Goal: Find specific page/section: Find specific page/section

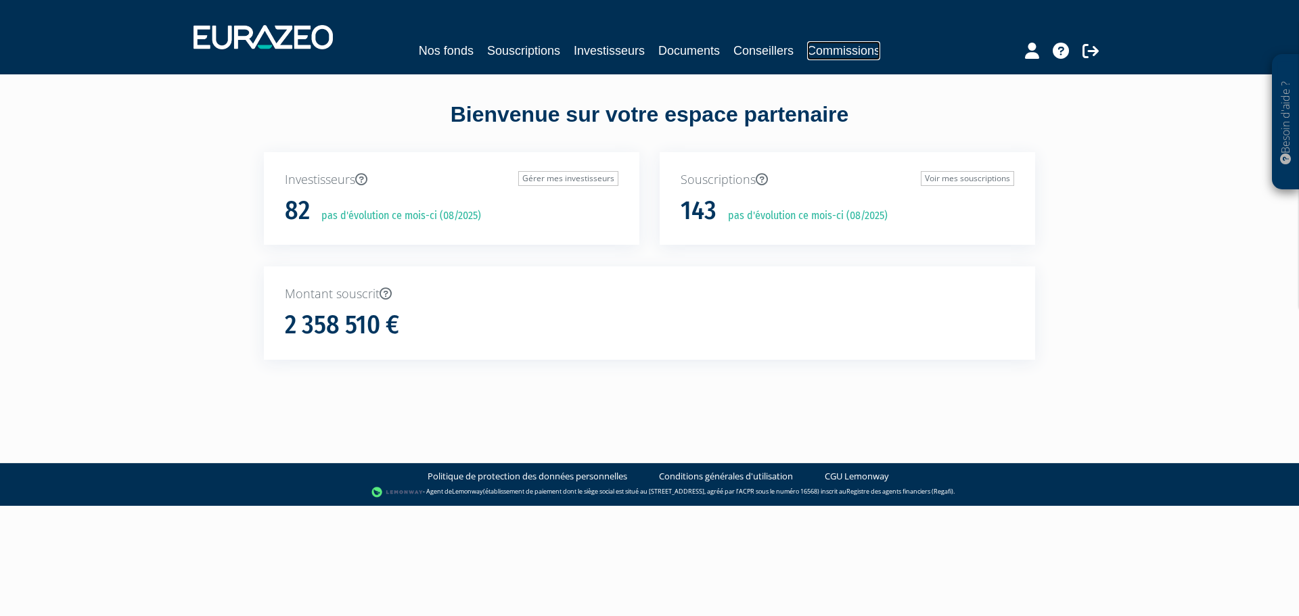
click at [832, 47] on link "Commissions" at bounding box center [843, 50] width 73 height 19
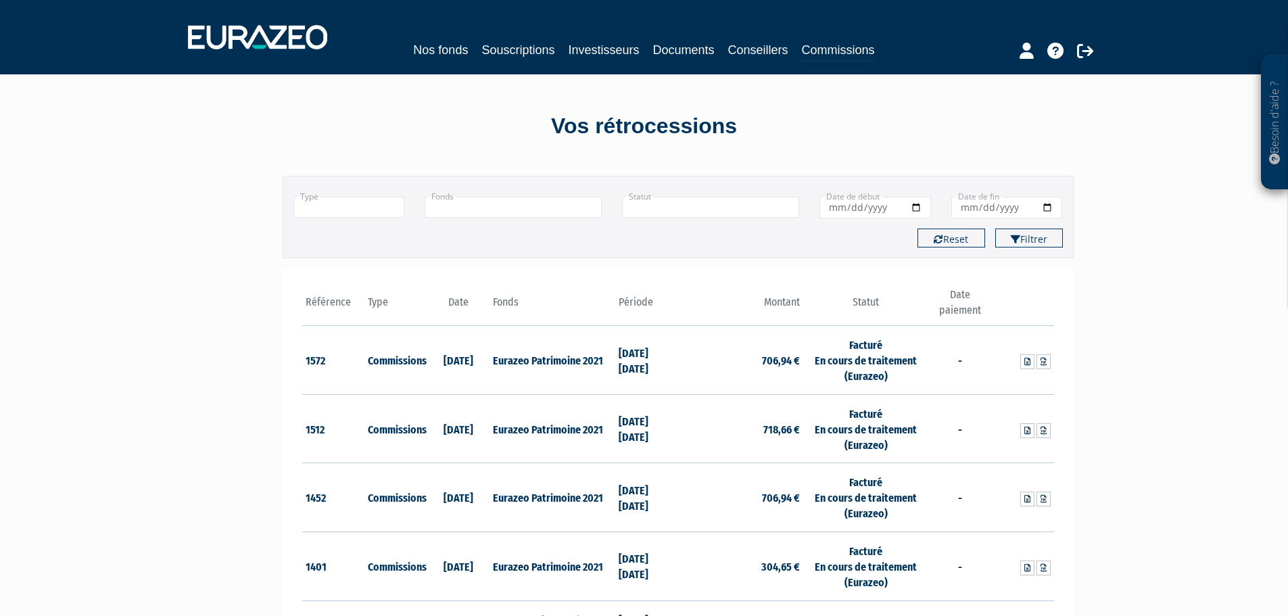
click at [640, 303] on th "Période" at bounding box center [646, 306] width 63 height 39
click at [916, 205] on input "Date de début" at bounding box center [876, 208] width 112 height 22
type input "2024-01-01"
click at [1048, 208] on input "Date de fin" at bounding box center [1008, 208] width 112 height 22
type input "2024-12-31"
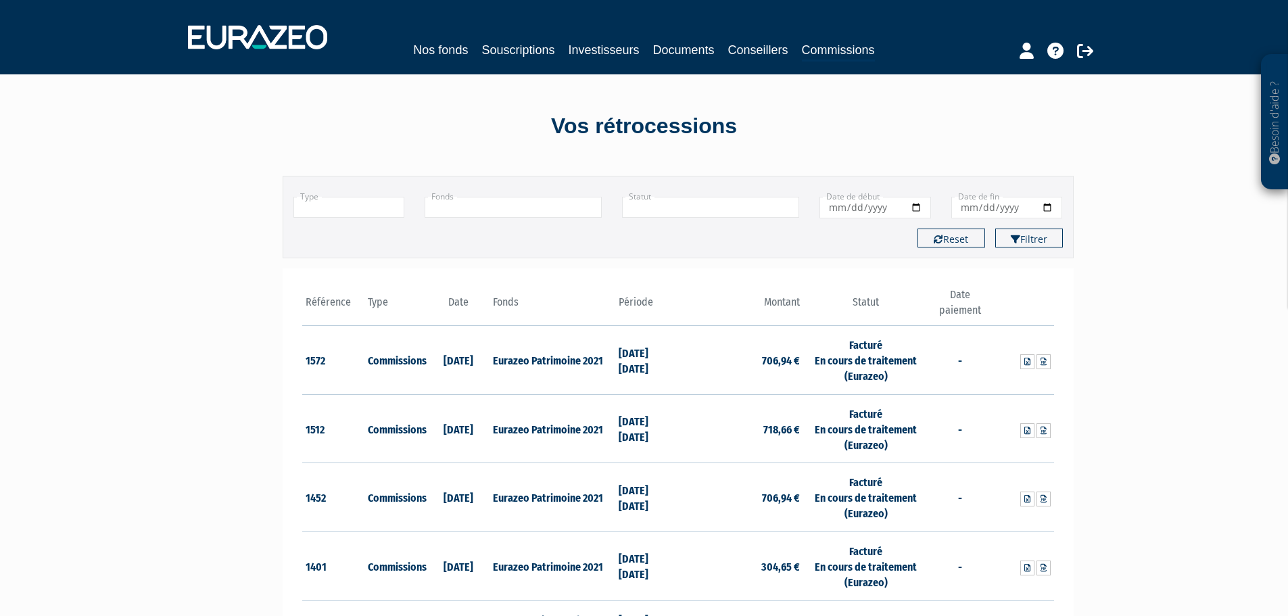
drag, startPoint x: 1129, startPoint y: 280, endPoint x: 1021, endPoint y: 248, distance: 112.8
click at [1016, 236] on icon "submit" at bounding box center [1015, 239] width 9 height 9
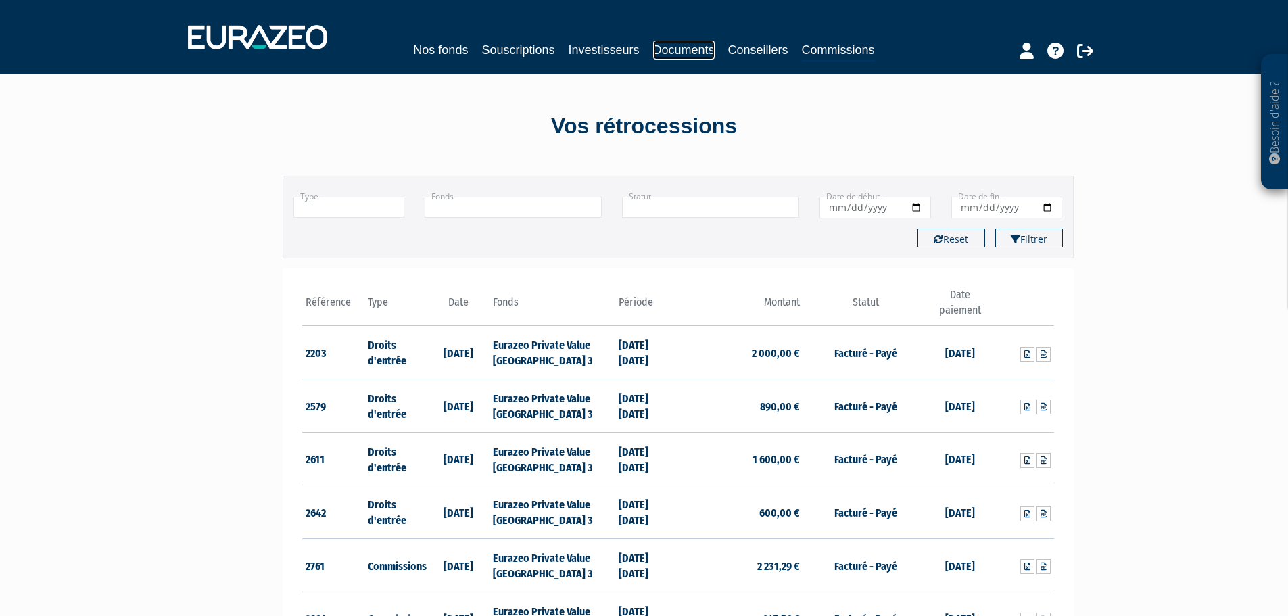
click at [679, 43] on link "Documents" at bounding box center [684, 50] width 62 height 19
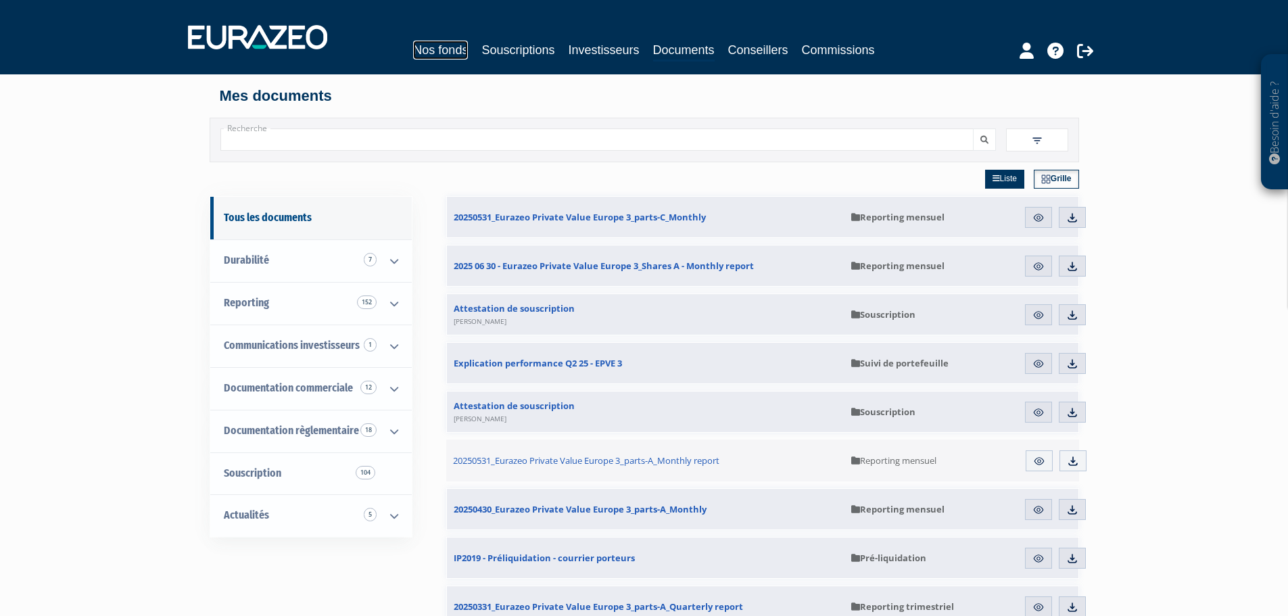
click at [444, 51] on link "Nos fonds" at bounding box center [440, 50] width 55 height 19
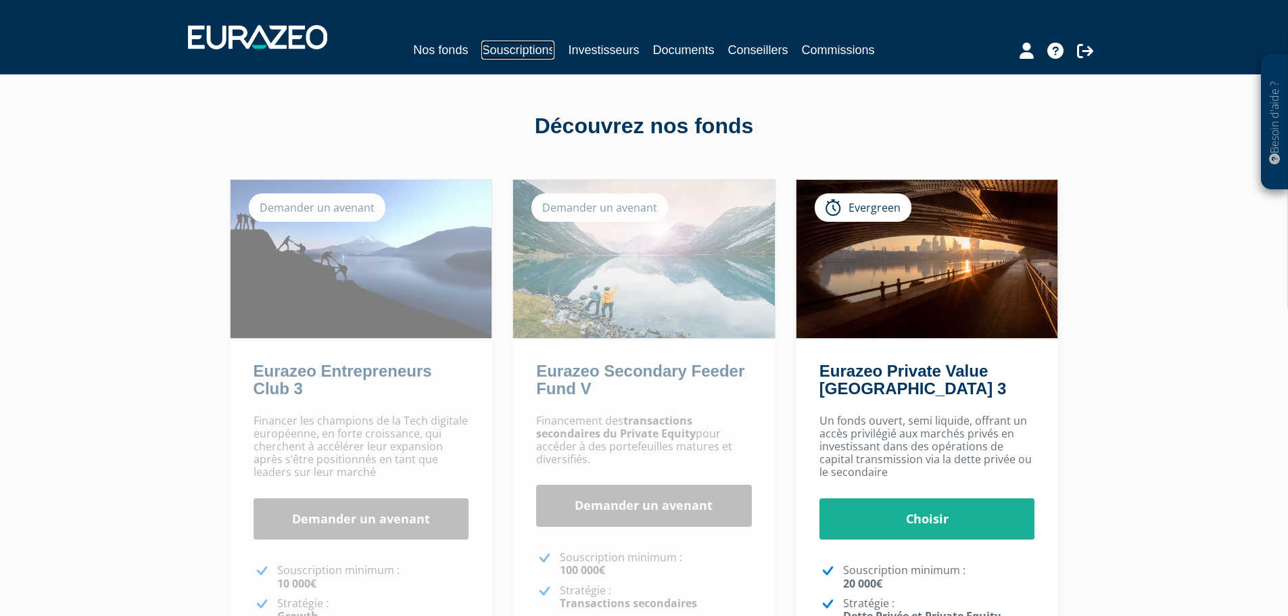
click at [507, 49] on link "Souscriptions" at bounding box center [518, 50] width 73 height 19
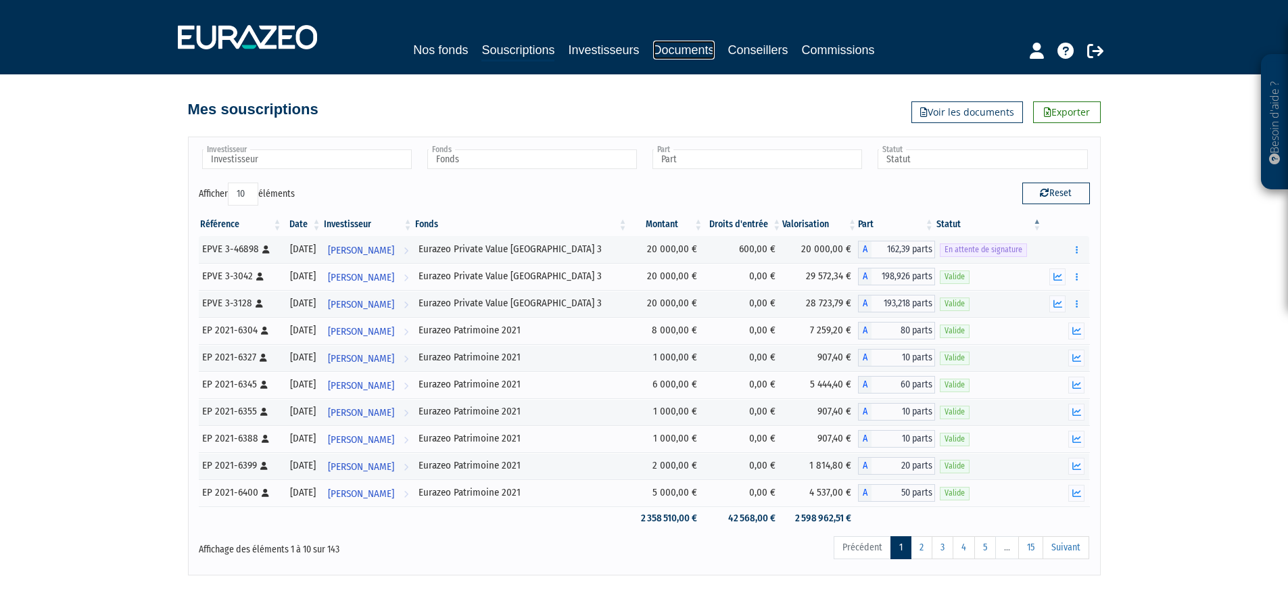
click at [684, 42] on link "Documents" at bounding box center [684, 50] width 62 height 19
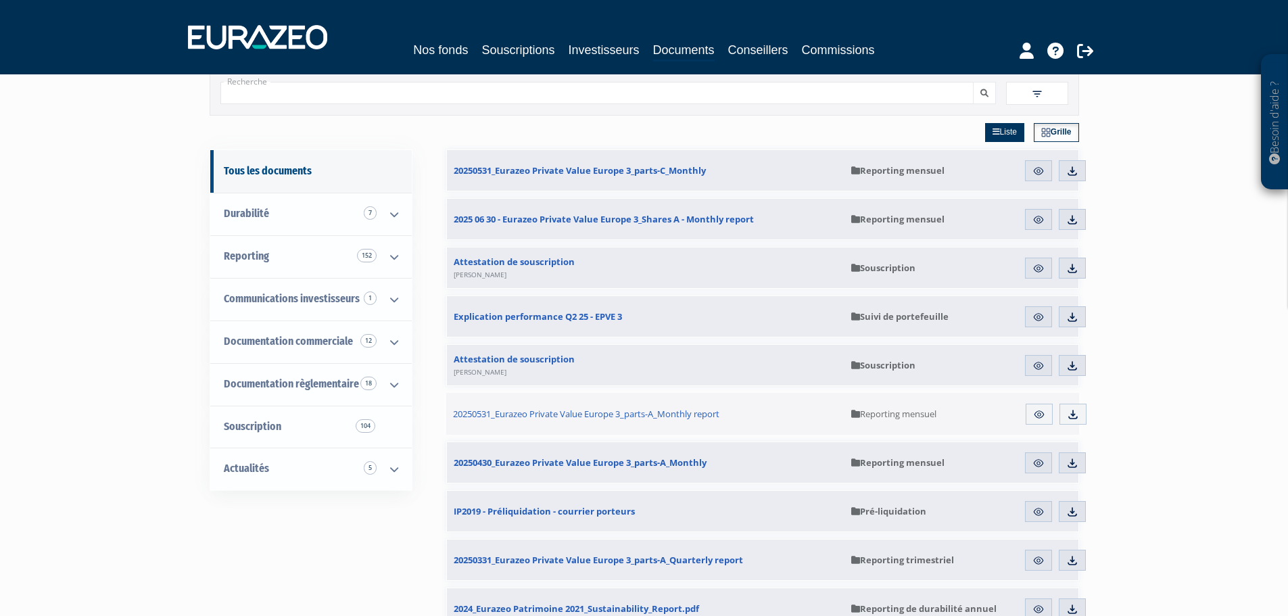
scroll to position [68, 0]
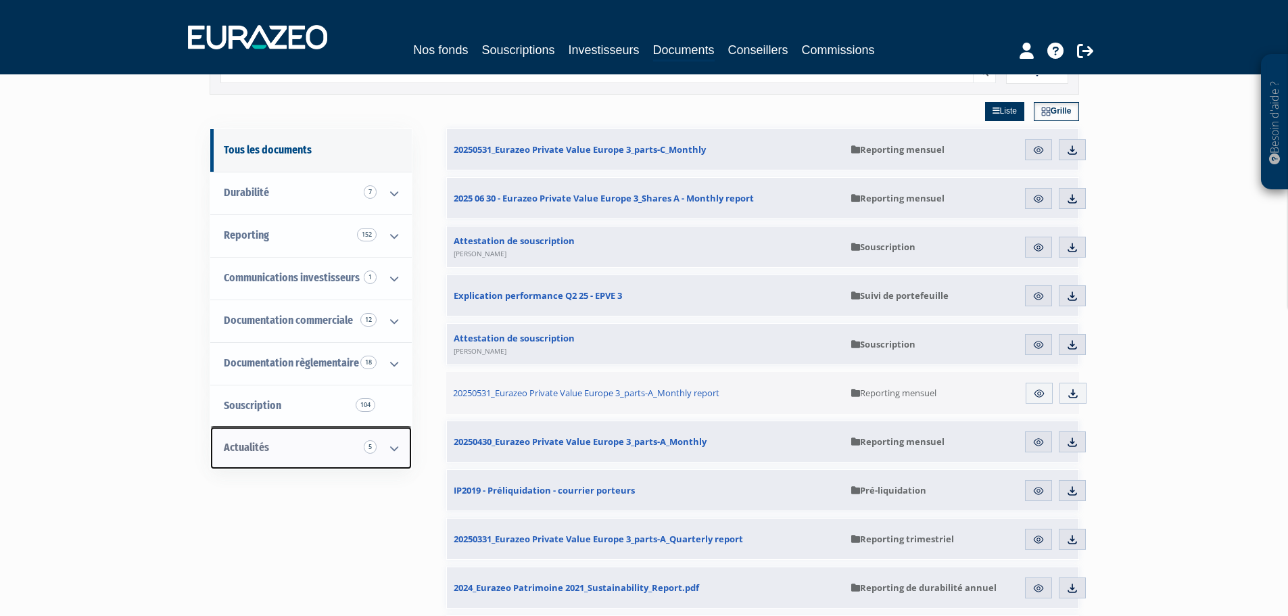
click at [265, 442] on span "Actualités 5" at bounding box center [246, 447] width 45 height 13
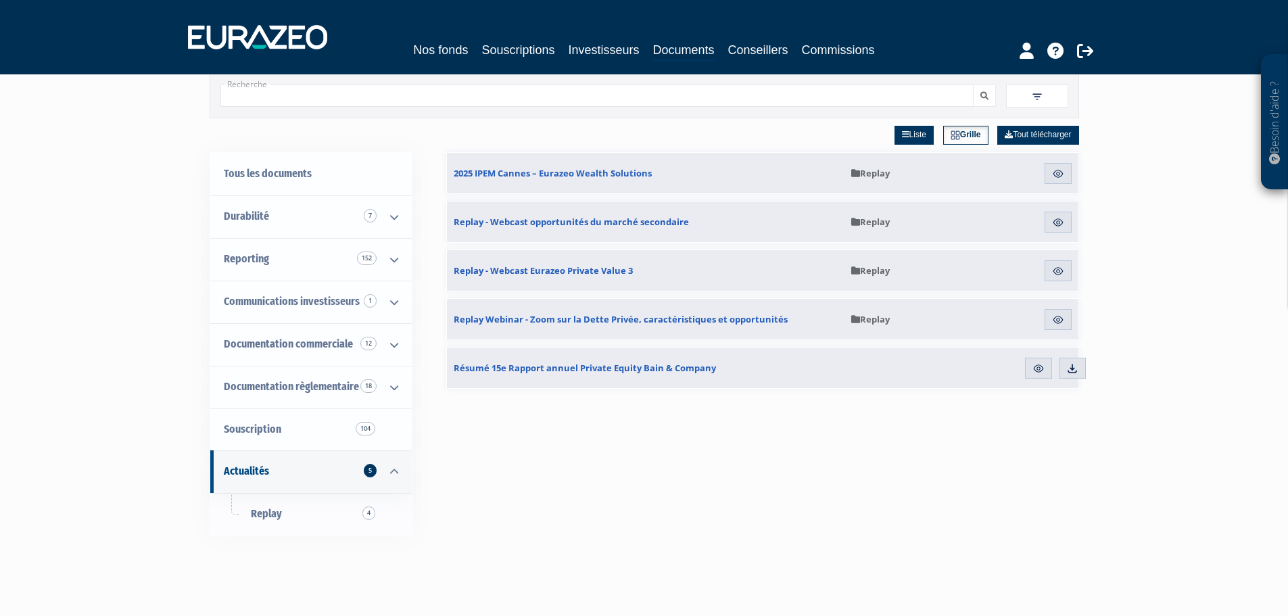
scroll to position [68, 0]
